Goal: Information Seeking & Learning: Learn about a topic

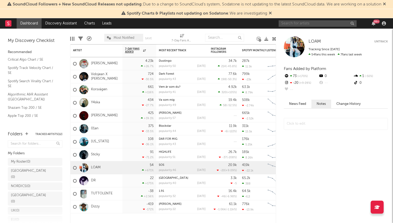
click at [306, 24] on input "text" at bounding box center [318, 23] width 78 height 6
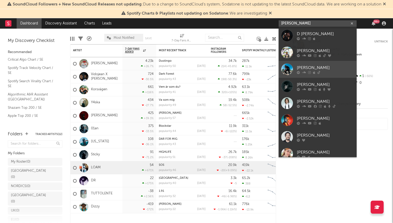
type input "MALIK DAL"
click at [323, 69] on div "Malik Dalasi" at bounding box center [325, 67] width 57 height 6
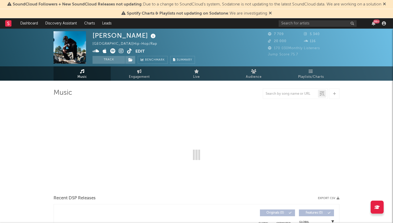
select select "6m"
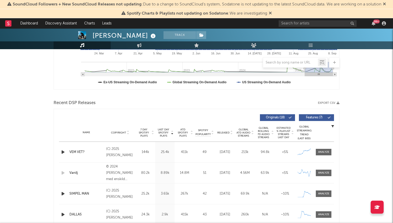
scroll to position [138, 0]
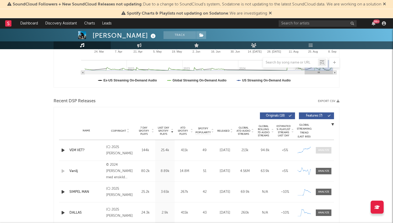
click at [328, 149] on div at bounding box center [323, 150] width 11 height 4
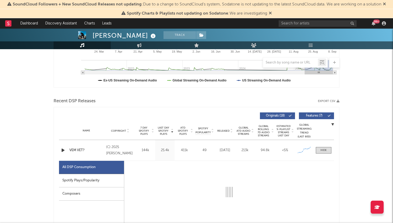
select select "1w"
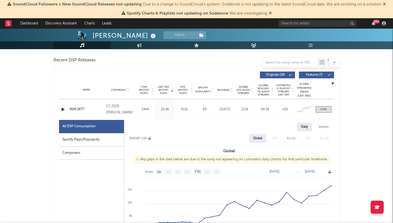
scroll to position [186, 0]
